Goal: Check status: Check status

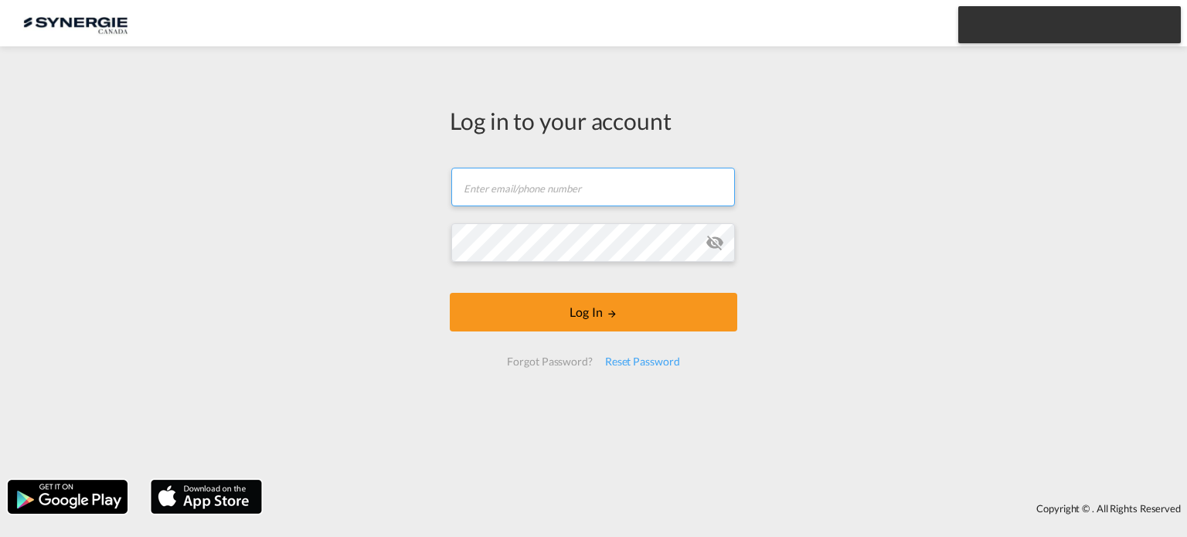
type input "[EMAIL_ADDRESS][DOMAIN_NAME]"
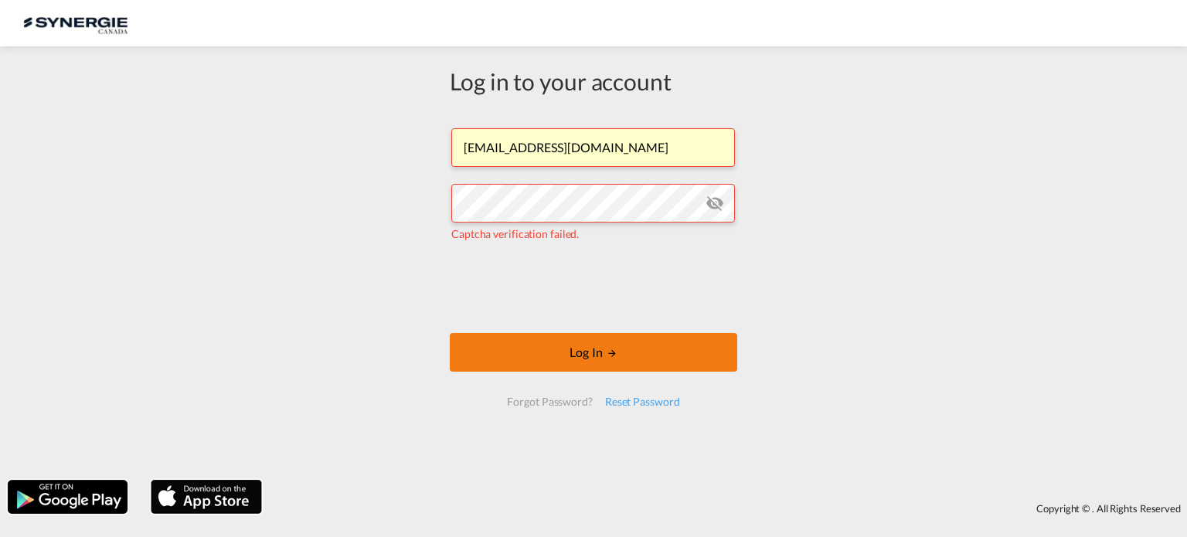
click at [600, 362] on button "Log In" at bounding box center [593, 352] width 287 height 39
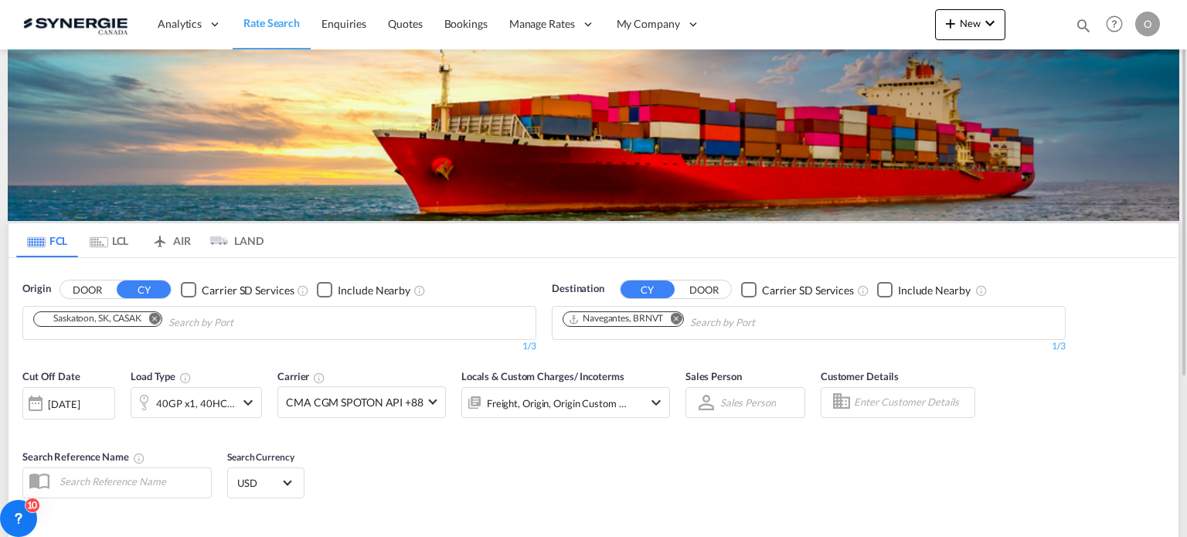
click at [1079, 24] on md-icon "icon-magnify" at bounding box center [1083, 25] width 17 height 17
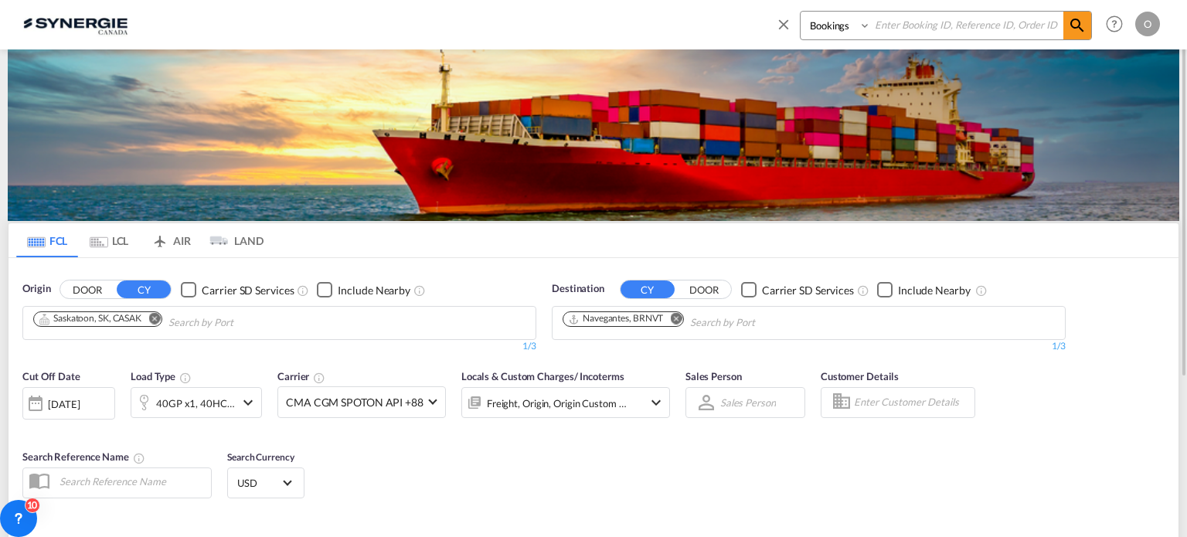
click at [828, 30] on select "Bookings Quotes Enquiries" at bounding box center [837, 26] width 73 height 28
select select "Quotes"
click at [801, 12] on select "Bookings Quotes Enquiries" at bounding box center [837, 26] width 73 height 28
click at [913, 24] on input at bounding box center [967, 25] width 192 height 27
paste input "SYC000013101"
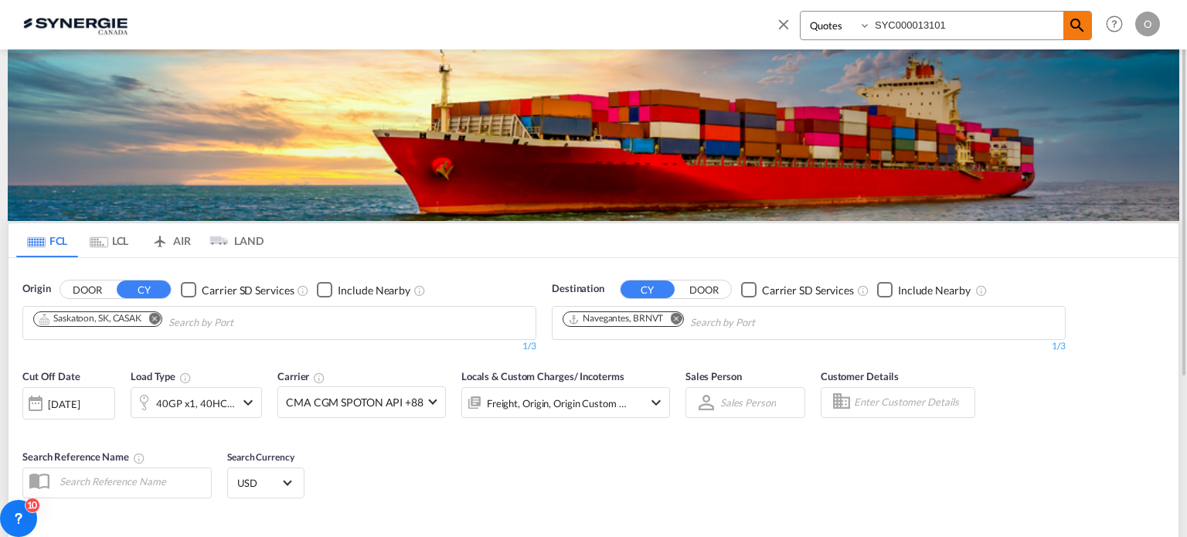
type input "SYC000013101"
click at [1079, 25] on md-icon "icon-magnify" at bounding box center [1077, 25] width 19 height 19
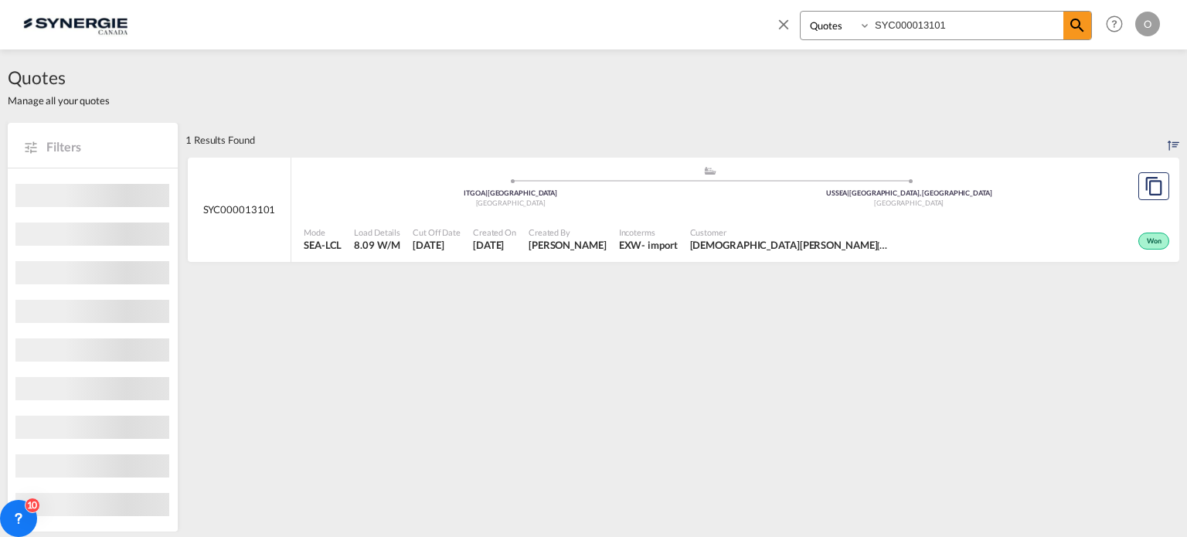
click at [556, 234] on span "Created By" at bounding box center [568, 232] width 78 height 12
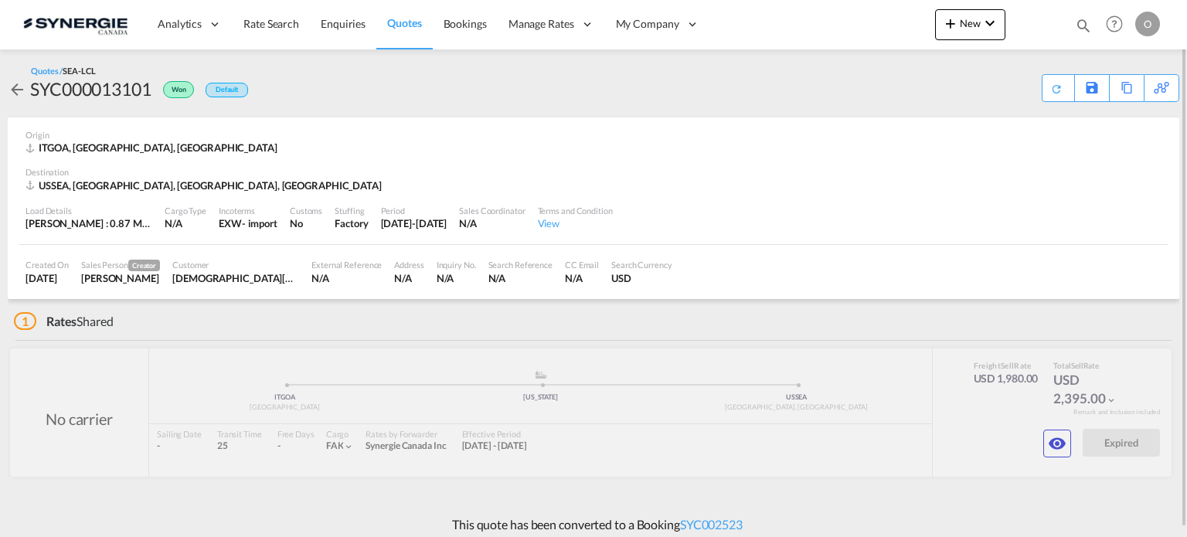
scroll to position [8, 0]
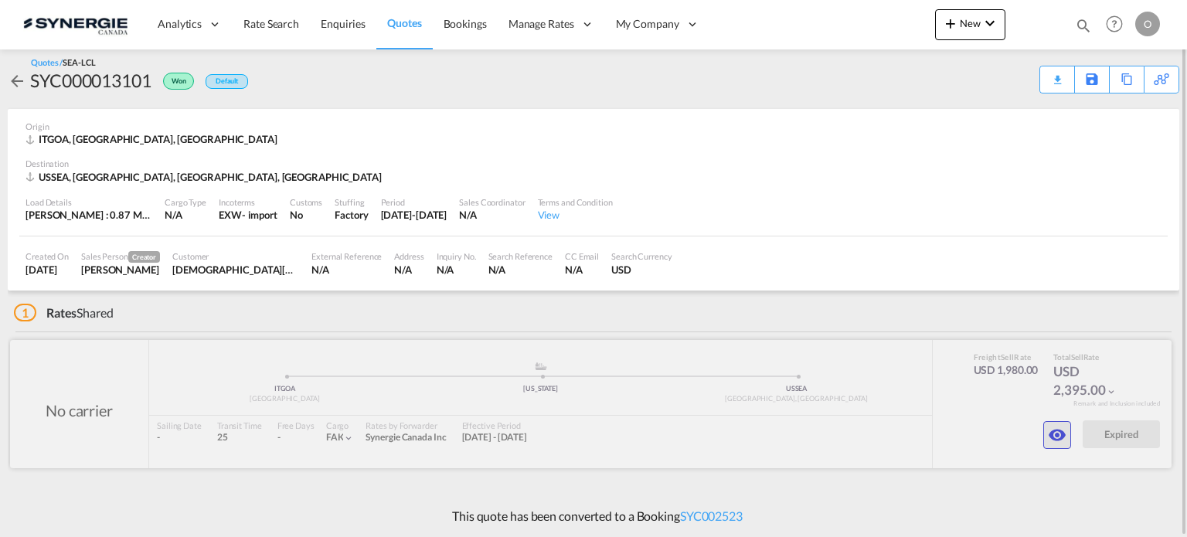
click at [1052, 444] on md-icon "icon-eye" at bounding box center [1057, 435] width 19 height 19
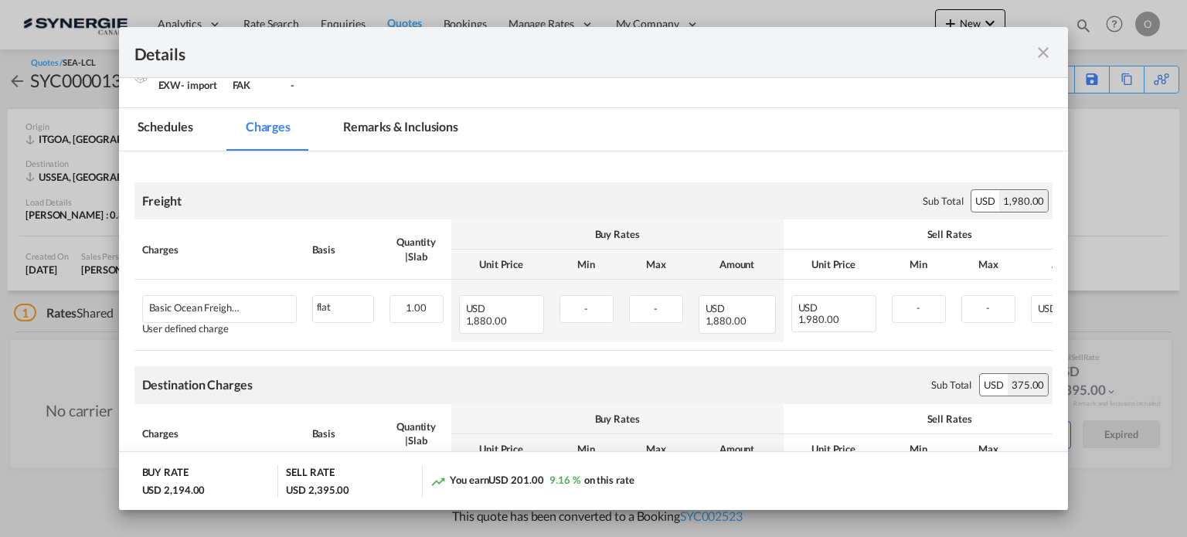
scroll to position [103, 0]
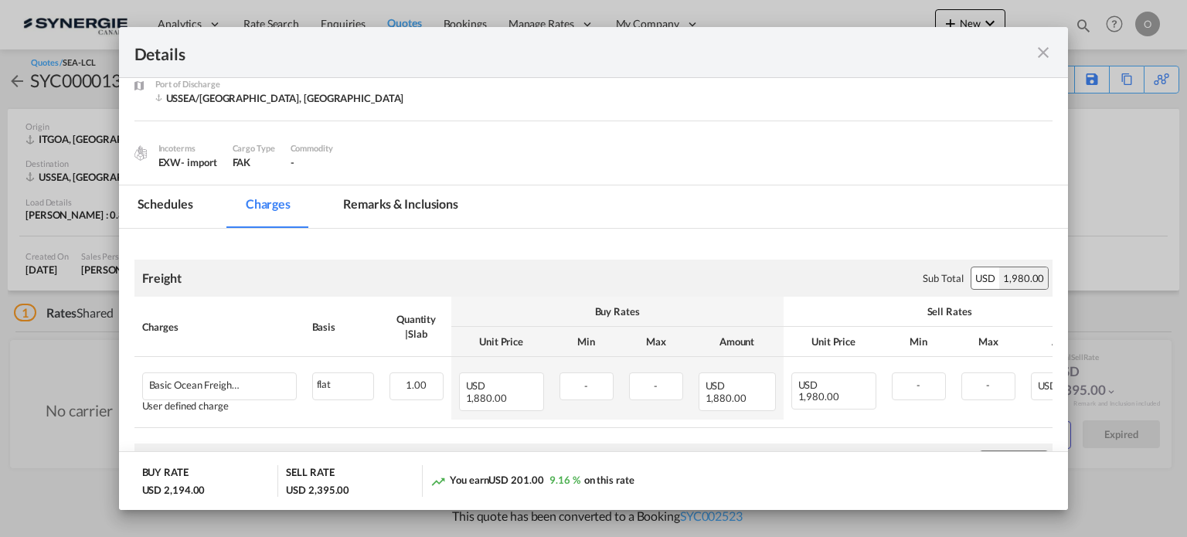
click at [1045, 48] on md-icon "icon-close fg-AAA8AD m-0 cursor" at bounding box center [1043, 52] width 19 height 19
